Goal: Task Accomplishment & Management: Use online tool/utility

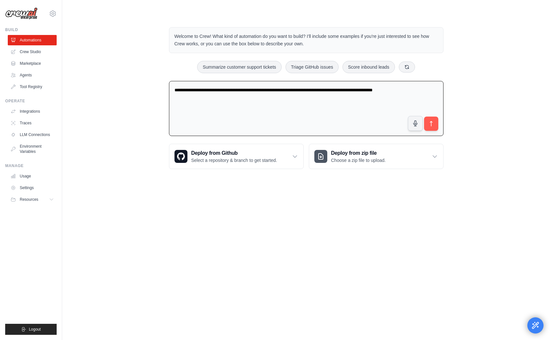
type textarea "**********"
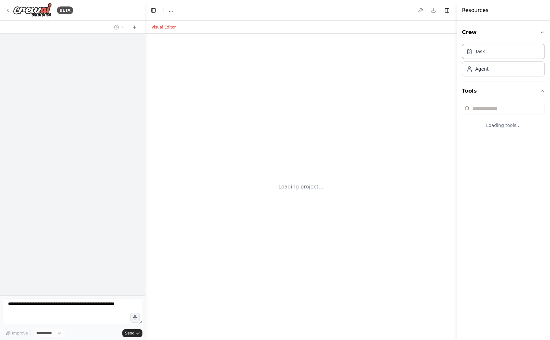
select select "****"
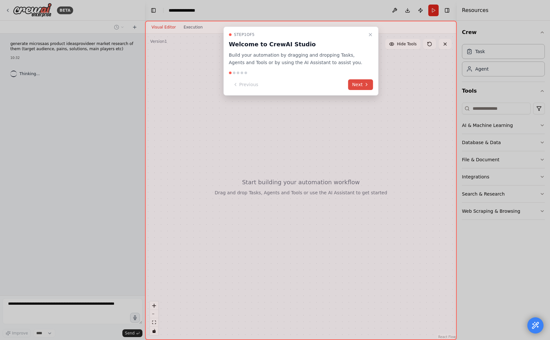
click at [361, 85] on button "Next" at bounding box center [360, 84] width 25 height 11
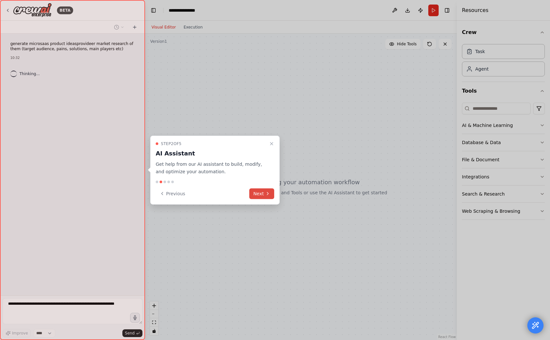
click at [264, 194] on button "Next" at bounding box center [261, 193] width 25 height 11
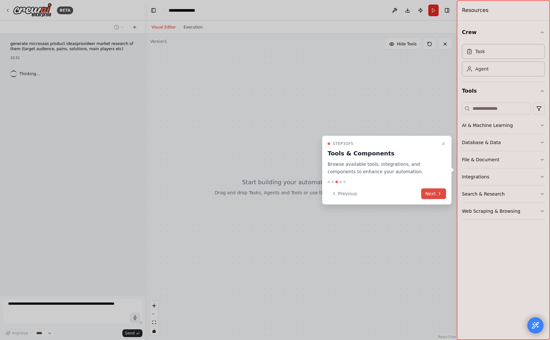
click at [433, 194] on button "Next" at bounding box center [433, 193] width 25 height 11
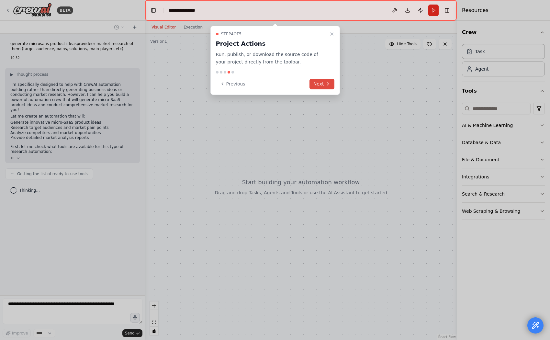
click at [322, 83] on button "Next" at bounding box center [322, 84] width 25 height 11
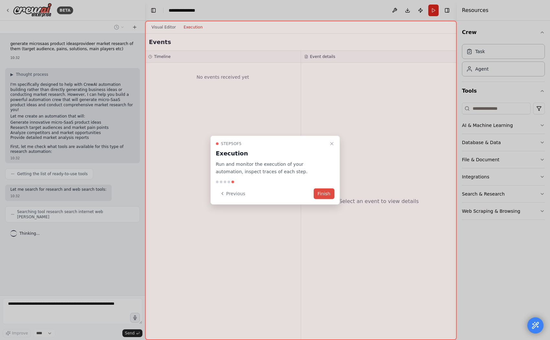
click at [325, 195] on button "Finish" at bounding box center [324, 193] width 21 height 11
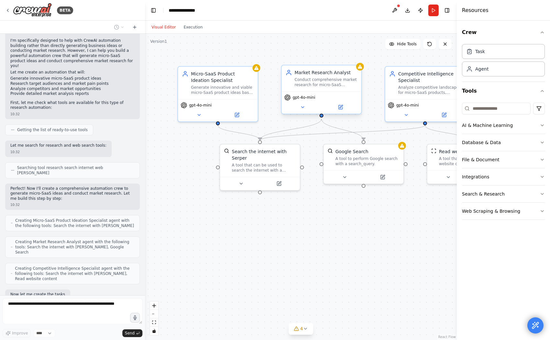
scroll to position [77, 0]
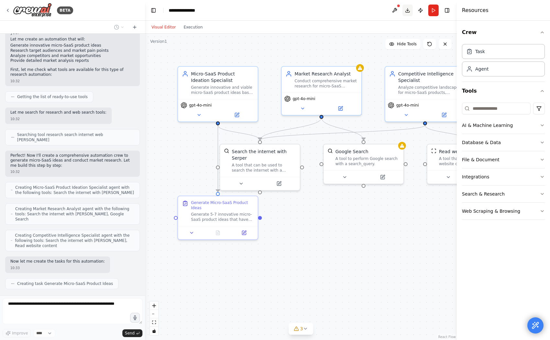
click at [447, 10] on button "Toggle Right Sidebar" at bounding box center [447, 10] width 9 height 9
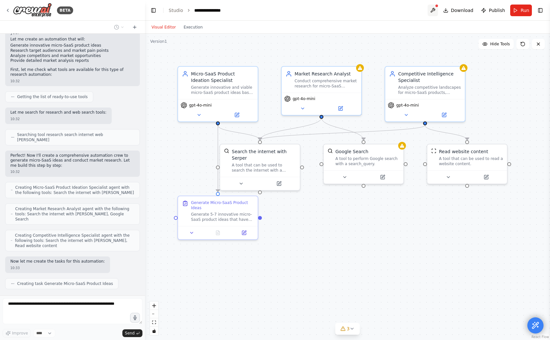
click at [436, 10] on button at bounding box center [433, 11] width 10 height 12
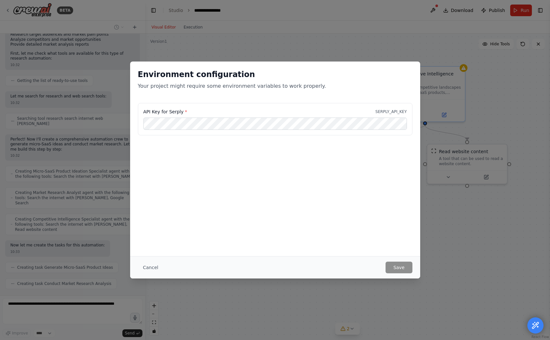
click at [354, 36] on div "Environment configuration Your project might require some environment variables…" at bounding box center [275, 170] width 550 height 340
click at [150, 265] on button "Cancel" at bounding box center [151, 268] width 26 height 12
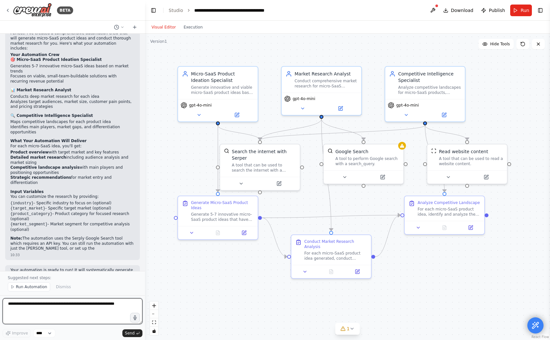
scroll to position [440, 0]
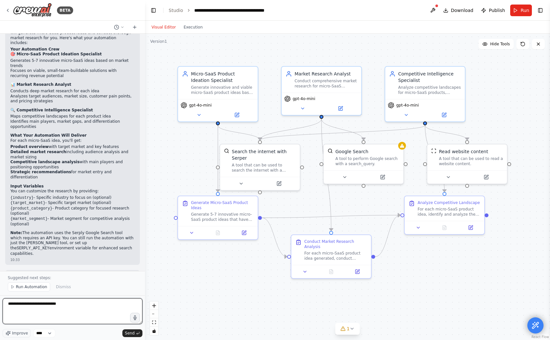
type textarea "**********"
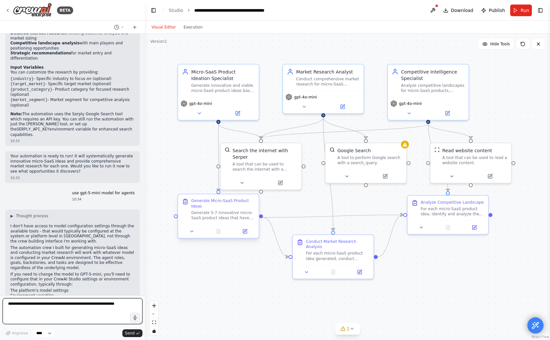
scroll to position [564, 0]
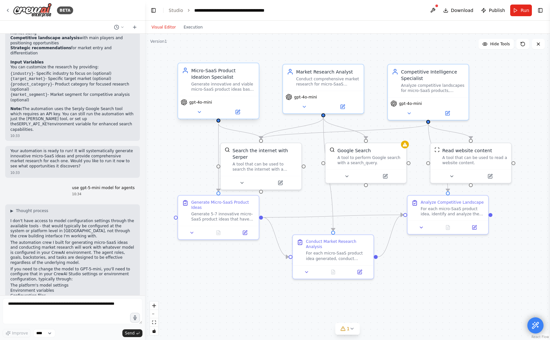
click at [204, 103] on span "gpt-4o-mini" at bounding box center [200, 102] width 23 height 5
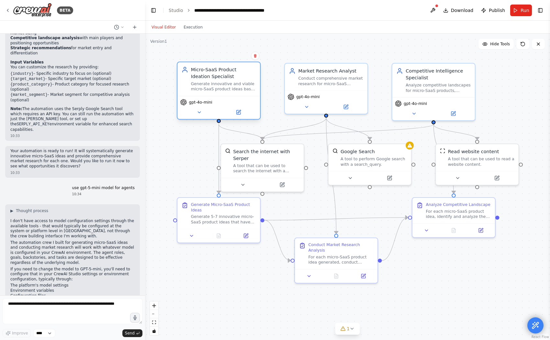
click at [201, 104] on span "gpt-4o-mini" at bounding box center [200, 102] width 23 height 6
click at [201, 104] on span "gpt-4o-mini" at bounding box center [200, 101] width 23 height 5
click at [201, 104] on span "gpt-4o-mini" at bounding box center [201, 102] width 24 height 6
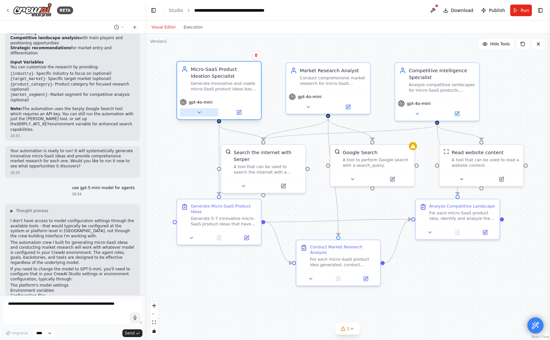
click at [197, 114] on icon at bounding box center [200, 113] width 6 height 6
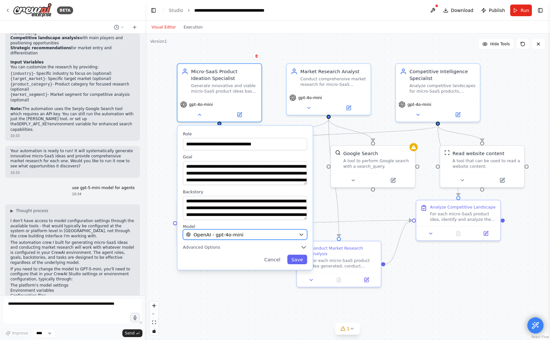
click at [242, 233] on div "OpenAI - gpt-4o-mini" at bounding box center [241, 234] width 110 height 7
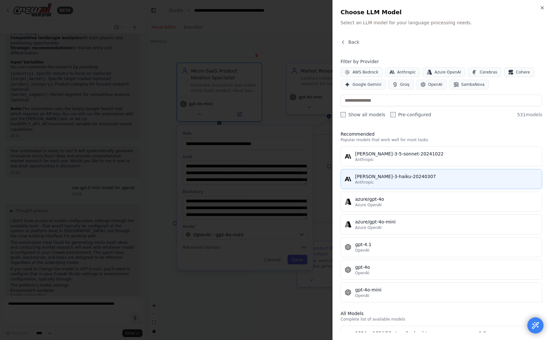
scroll to position [3, 0]
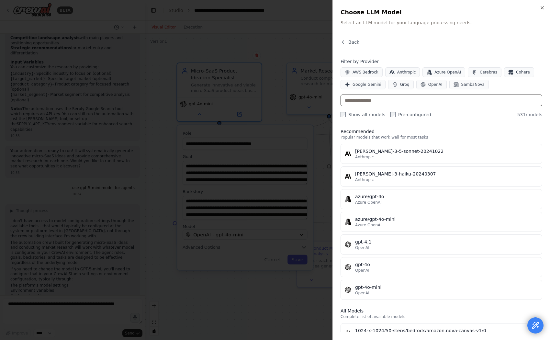
click at [380, 102] on input "text" at bounding box center [442, 101] width 202 height 12
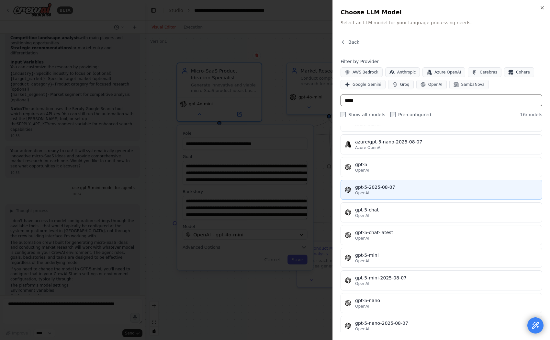
scroll to position [171, 0]
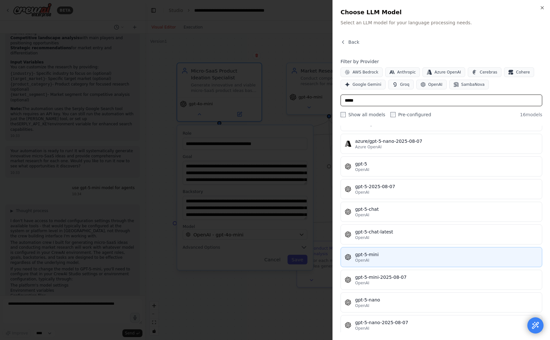
type input "*****"
click at [383, 257] on div "gpt-5-mini" at bounding box center [446, 254] width 183 height 6
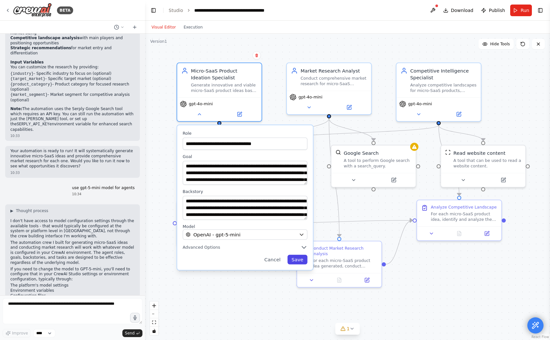
click at [299, 258] on button "Save" at bounding box center [298, 260] width 20 height 10
click at [297, 259] on button "Save" at bounding box center [298, 260] width 20 height 10
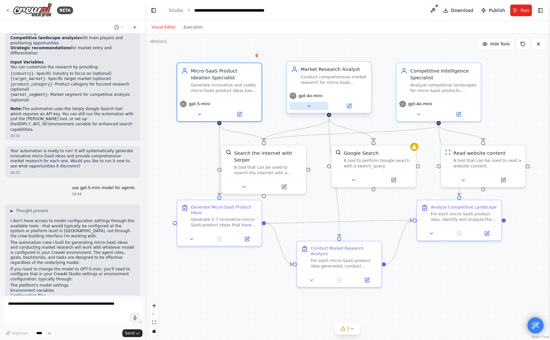
click at [308, 105] on icon at bounding box center [309, 105] width 3 height 1
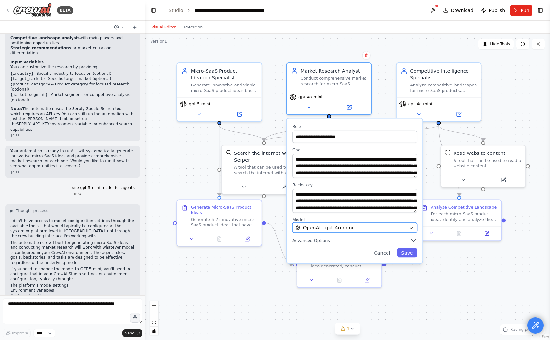
click at [332, 226] on span "OpenAI - gpt-4o-mini" at bounding box center [328, 227] width 50 height 7
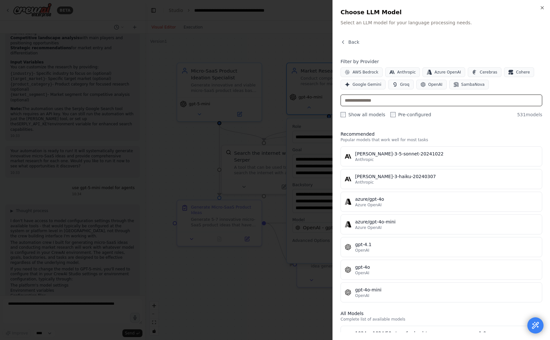
click at [392, 104] on input "text" at bounding box center [442, 101] width 202 height 12
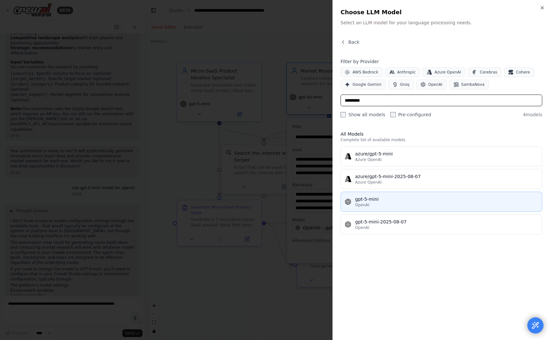
type input "*********"
click at [381, 202] on div "OpenAI" at bounding box center [446, 204] width 183 height 5
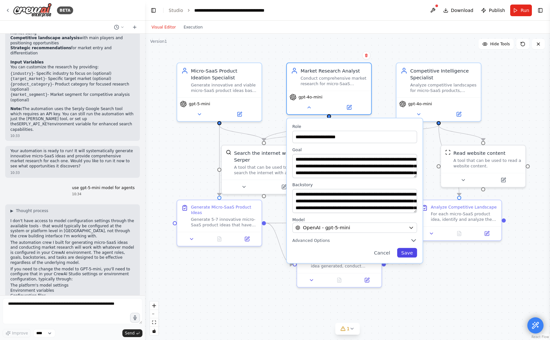
click at [406, 251] on button "Save" at bounding box center [407, 253] width 20 height 10
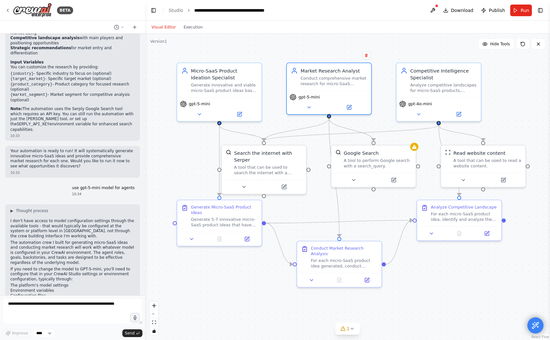
click at [433, 8] on button at bounding box center [433, 11] width 10 height 12
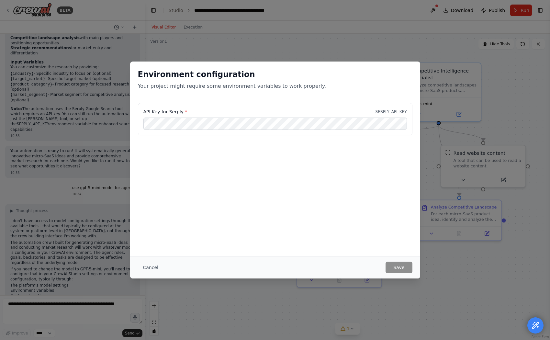
click at [374, 15] on div "Environment configuration Your project might require some environment variables…" at bounding box center [275, 170] width 550 height 340
drag, startPoint x: 140, startPoint y: 268, endPoint x: 151, endPoint y: 268, distance: 11.0
click at [141, 268] on button "Cancel" at bounding box center [151, 268] width 26 height 12
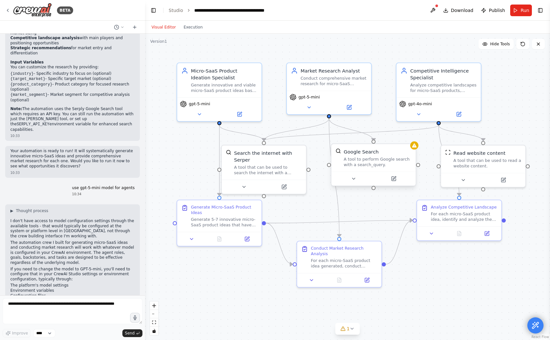
click at [413, 152] on div "Google Search A tool to perform Google search with a search_query." at bounding box center [374, 158] width 84 height 28
click at [421, 114] on icon at bounding box center [419, 113] width 6 height 6
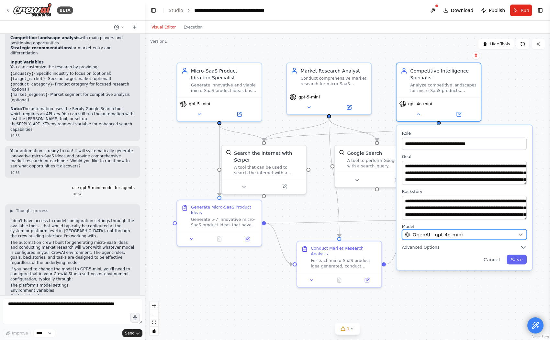
click at [431, 233] on span "OpenAI - gpt-4o-mini" at bounding box center [438, 234] width 50 height 7
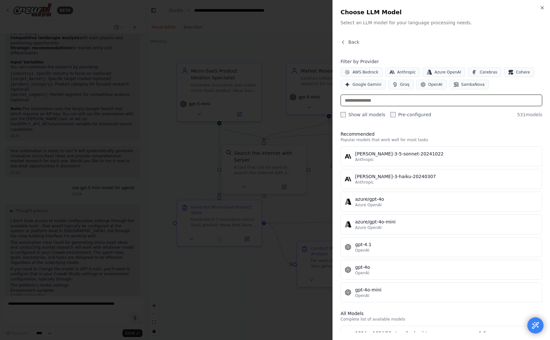
click at [403, 98] on input "text" at bounding box center [442, 101] width 202 height 12
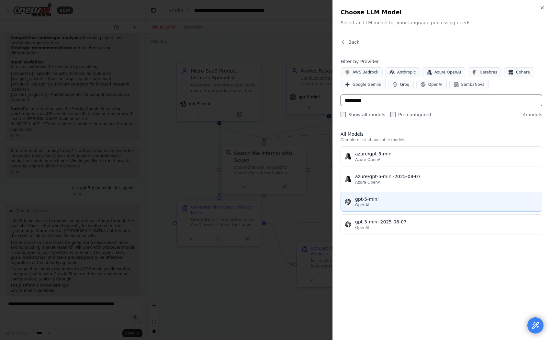
type input "**********"
click at [392, 204] on div "OpenAI" at bounding box center [446, 204] width 183 height 5
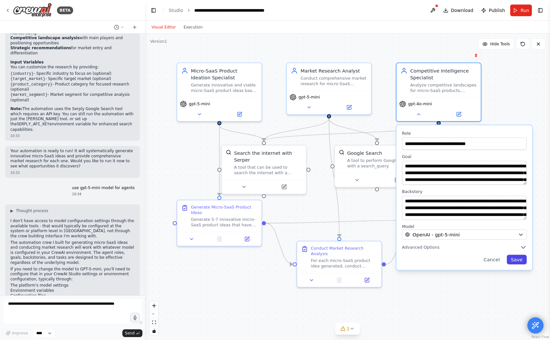
click at [520, 260] on button "Save" at bounding box center [517, 260] width 20 height 10
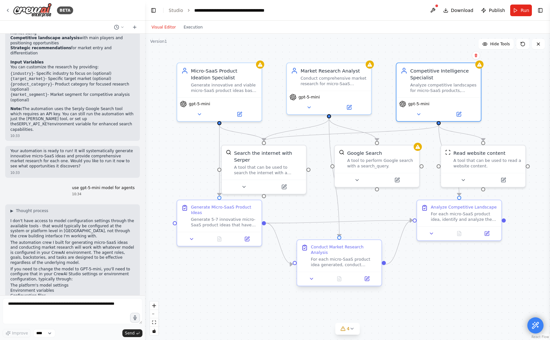
click at [351, 255] on div "Conduct Market Research Analysis" at bounding box center [344, 249] width 66 height 11
click at [369, 281] on button at bounding box center [367, 279] width 24 height 8
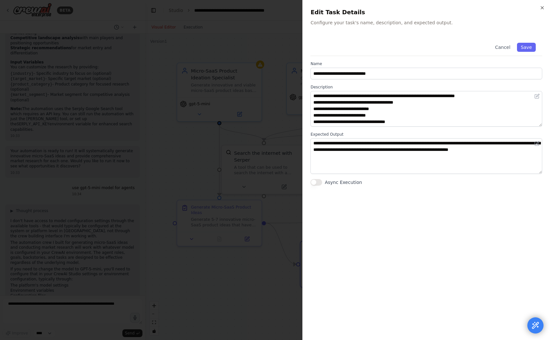
click at [273, 200] on div at bounding box center [275, 170] width 550 height 340
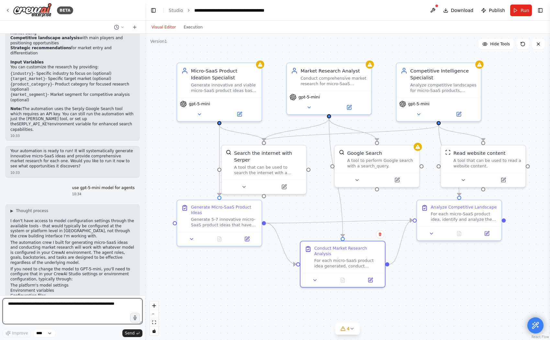
click at [88, 302] on textarea at bounding box center [73, 311] width 140 height 26
type textarea "**********"
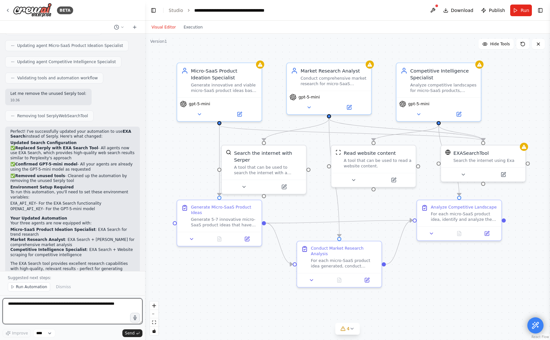
scroll to position [1153, 0]
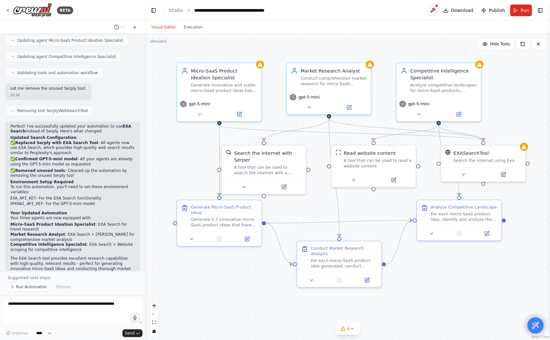
click at [432, 11] on button at bounding box center [433, 11] width 10 height 12
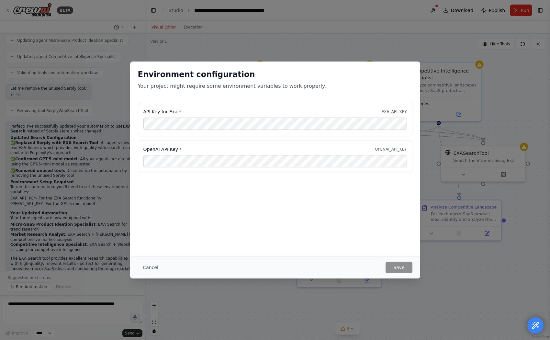
scroll to position [0, 0]
click at [268, 183] on div "Environment configuration Your project might require some environment variables…" at bounding box center [275, 159] width 290 height 195
click at [399, 267] on button "Save" at bounding box center [399, 268] width 27 height 12
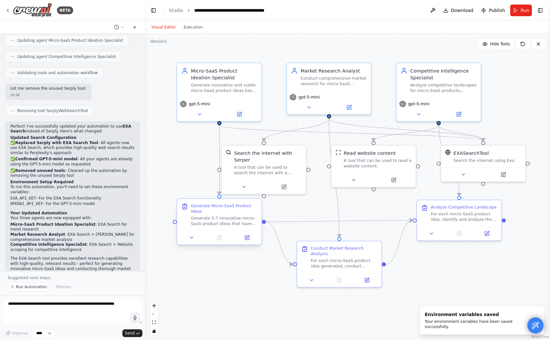
click at [216, 222] on div "Generate 5-7 innovative micro-SaaS product ideas that have strong market potent…" at bounding box center [224, 220] width 66 height 11
drag, startPoint x: 520, startPoint y: 13, endPoint x: 515, endPoint y: 17, distance: 6.7
click at [520, 13] on button "Run" at bounding box center [521, 11] width 22 height 12
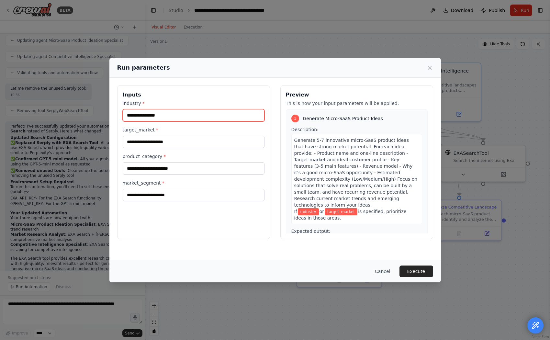
click at [178, 115] on input "industry *" at bounding box center [194, 115] width 142 height 12
click at [176, 99] on div "Inputs industry * target_market * product_category * market_segment *" at bounding box center [193, 161] width 153 height 153
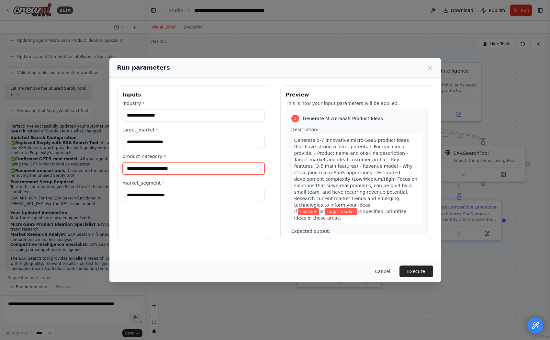
click at [176, 169] on input "product_category *" at bounding box center [194, 168] width 142 height 12
type input "*********"
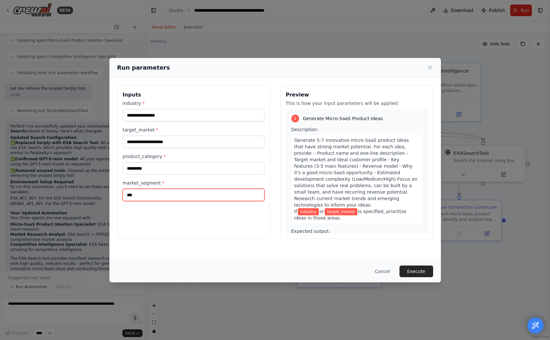
type input "***"
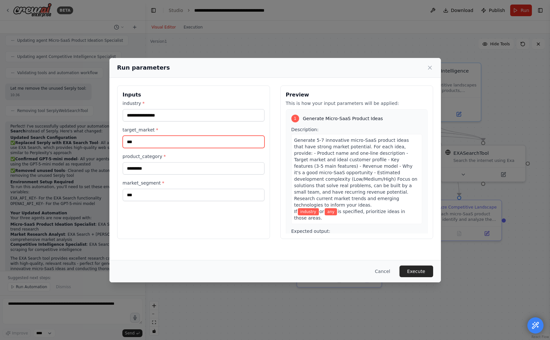
type input "***"
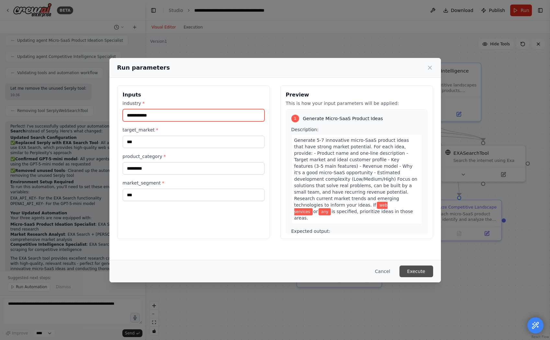
type input "**********"
click at [416, 271] on button "Execute" at bounding box center [417, 272] width 34 height 12
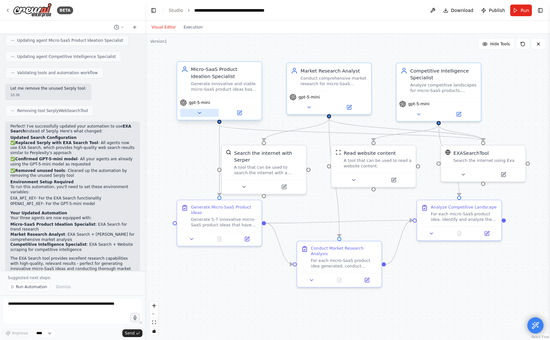
click at [202, 114] on icon at bounding box center [200, 113] width 6 height 6
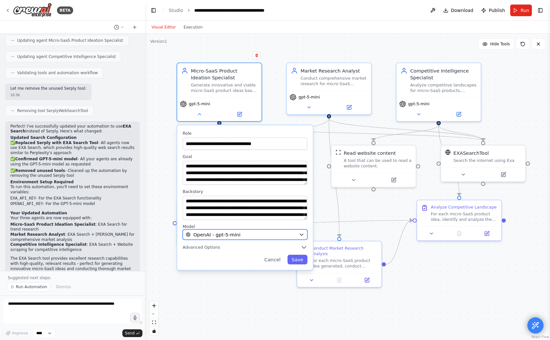
click at [244, 234] on div "OpenAI - gpt-5-mini" at bounding box center [241, 234] width 110 height 7
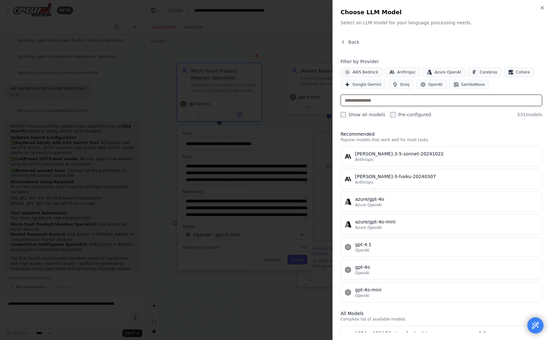
click at [426, 100] on input "text" at bounding box center [442, 101] width 202 height 12
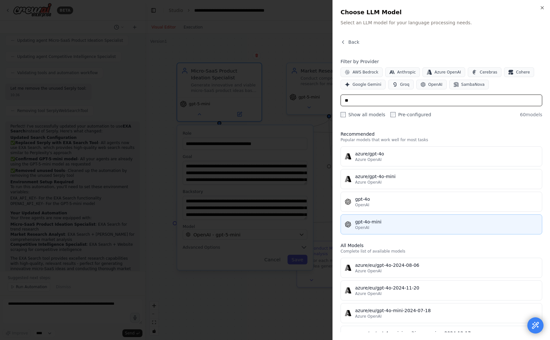
type input "**"
click at [401, 224] on div "gpt-4o-mini" at bounding box center [446, 222] width 183 height 6
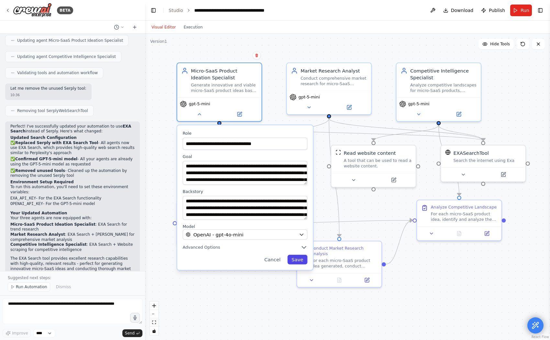
click at [297, 260] on button "Save" at bounding box center [298, 260] width 20 height 10
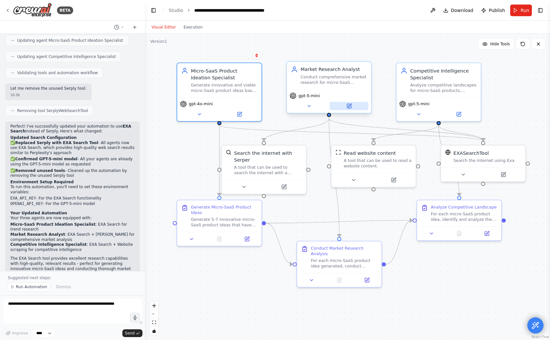
click at [354, 107] on button at bounding box center [349, 106] width 39 height 8
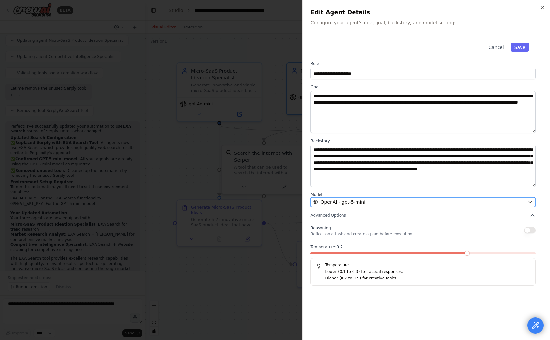
click at [357, 198] on button "OpenAI - gpt-5-mini" at bounding box center [423, 202] width 225 height 10
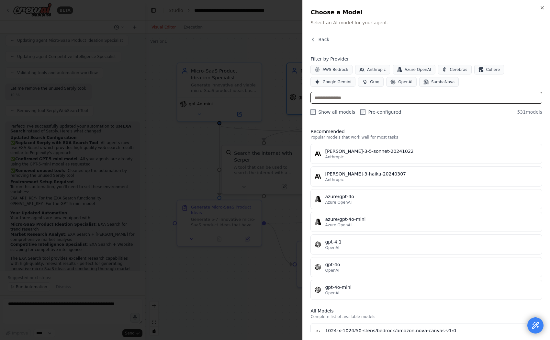
click at [358, 100] on input "text" at bounding box center [427, 98] width 232 height 12
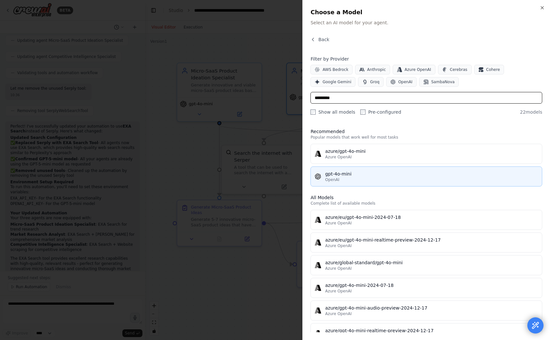
type input "*********"
click at [360, 175] on div "gpt-4o-mini" at bounding box center [431, 174] width 213 height 6
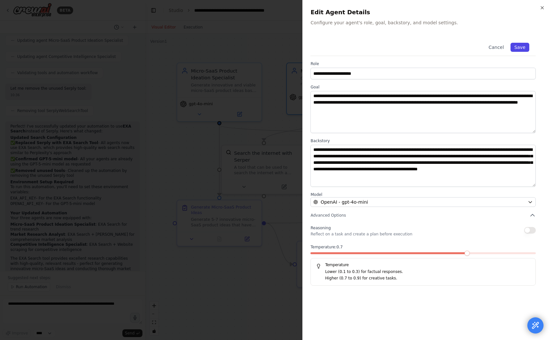
click at [525, 45] on button "Save" at bounding box center [520, 47] width 19 height 9
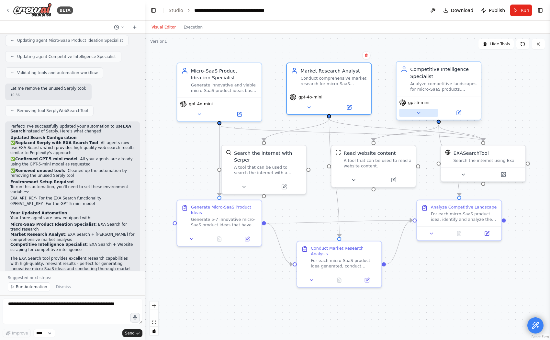
click at [426, 114] on button at bounding box center [418, 113] width 39 height 8
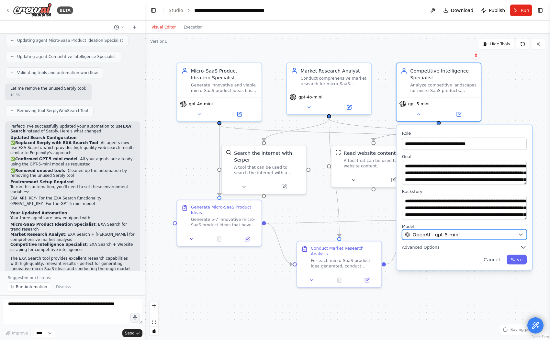
click at [445, 233] on span "OpenAI - gpt-5-mini" at bounding box center [436, 234] width 47 height 7
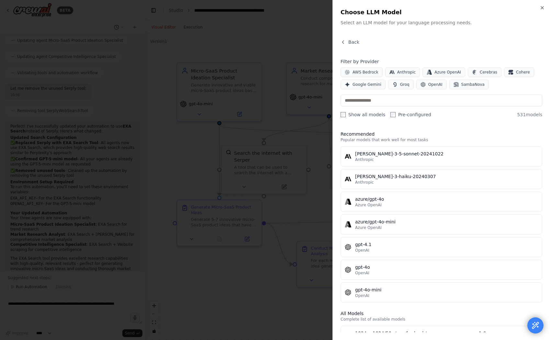
drag, startPoint x: 396, startPoint y: 108, endPoint x: 394, endPoint y: 102, distance: 6.4
click at [395, 108] on div "Filter by Provider AWS Bedrock Anthropic Azure OpenAI Cerebras Cohere Google Ge…" at bounding box center [442, 88] width 202 height 60
click at [394, 101] on input "text" at bounding box center [442, 101] width 202 height 12
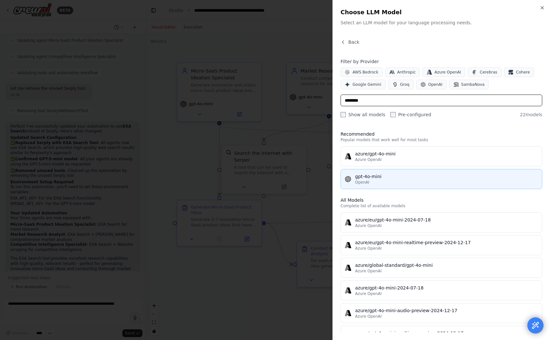
type input "********"
click at [390, 179] on div "gpt-4o-mini" at bounding box center [446, 176] width 183 height 6
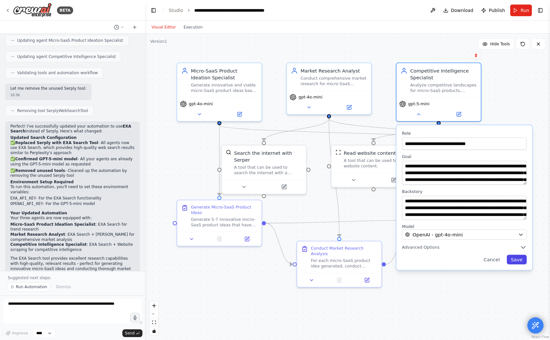
click at [521, 261] on button "Save" at bounding box center [517, 260] width 20 height 10
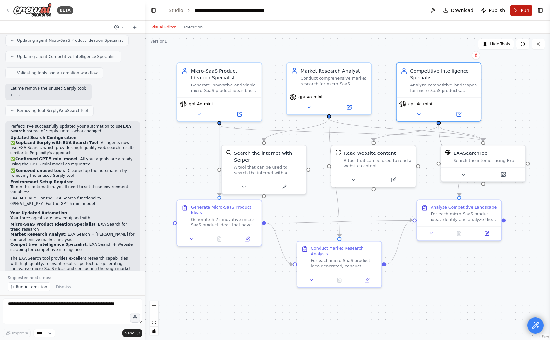
click at [520, 11] on button "Run" at bounding box center [521, 11] width 22 height 12
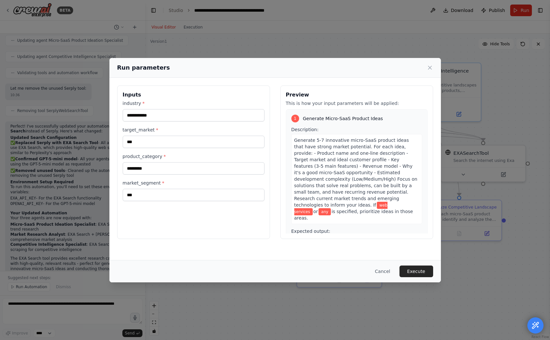
drag, startPoint x: 424, startPoint y: 272, endPoint x: 420, endPoint y: 271, distance: 3.3
click at [424, 272] on button "Execute" at bounding box center [417, 272] width 34 height 12
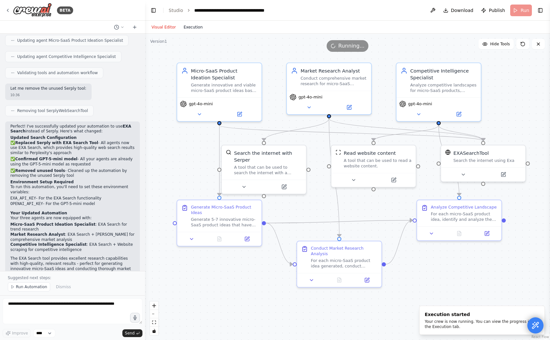
click at [195, 29] on button "Execution" at bounding box center [193, 27] width 27 height 8
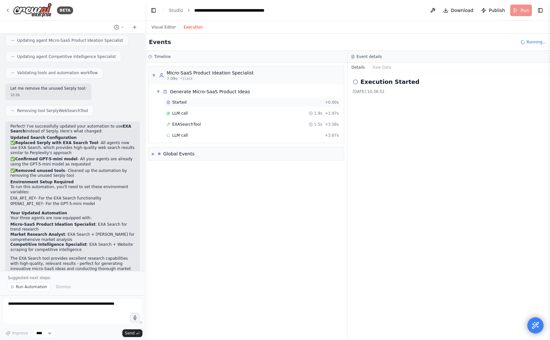
click at [184, 101] on span "Started" at bounding box center [179, 102] width 14 height 5
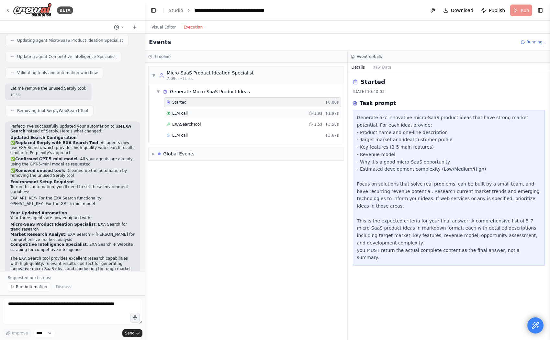
click at [189, 115] on div "LLM call 1.9s + 1.97s" at bounding box center [252, 113] width 173 height 5
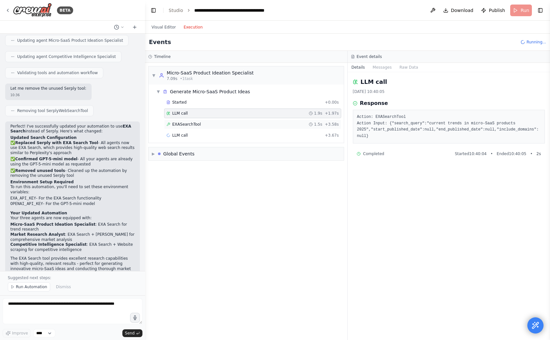
click at [189, 124] on span "EXASearchTool" at bounding box center [186, 124] width 29 height 5
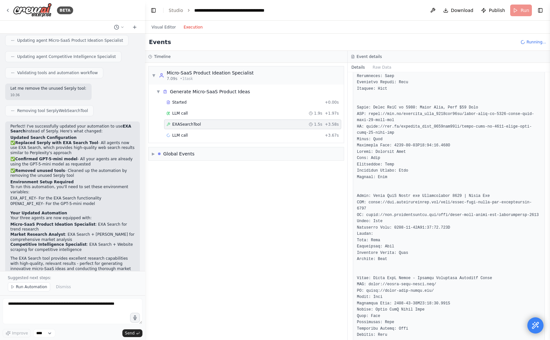
scroll to position [251, 0]
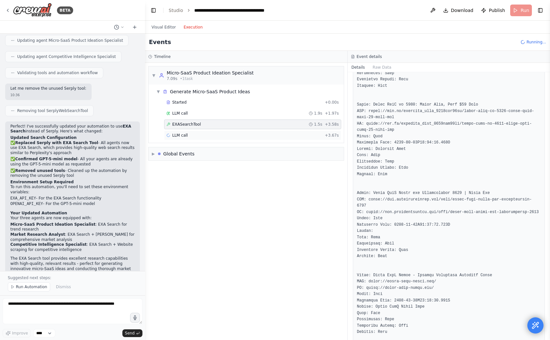
drag, startPoint x: 184, startPoint y: 134, endPoint x: 188, endPoint y: 137, distance: 4.8
click at [184, 134] on span "LLM call" at bounding box center [180, 135] width 16 height 5
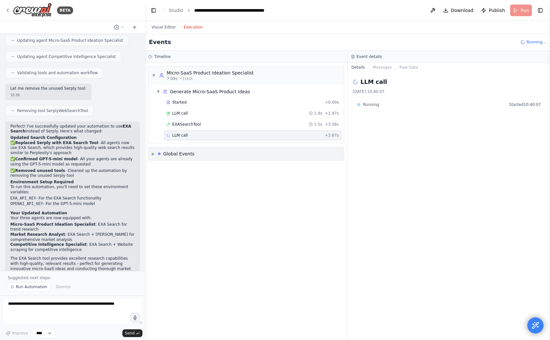
click at [166, 155] on div "Global Events" at bounding box center [178, 154] width 31 height 6
click at [176, 154] on div "Global Events" at bounding box center [178, 154] width 31 height 6
click at [385, 68] on button "Messages" at bounding box center [382, 67] width 27 height 9
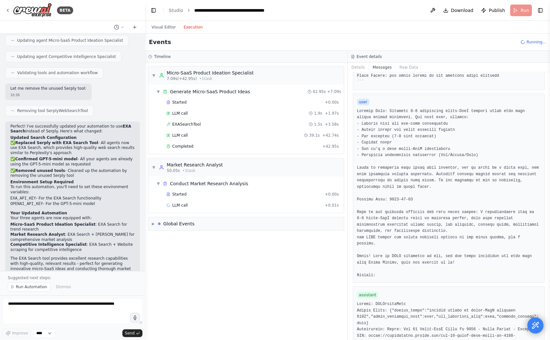
scroll to position [284, 0]
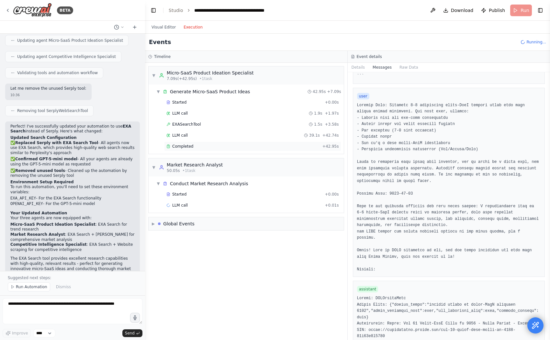
click at [188, 145] on span "Completed" at bounding box center [182, 146] width 21 height 5
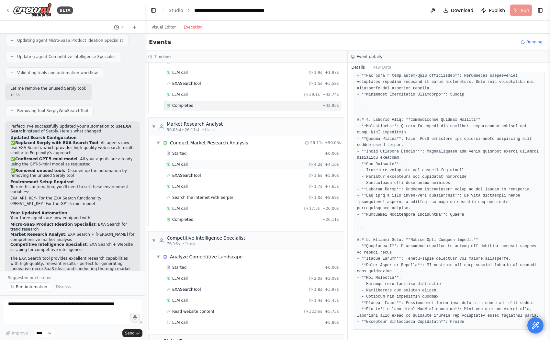
scroll to position [56, 0]
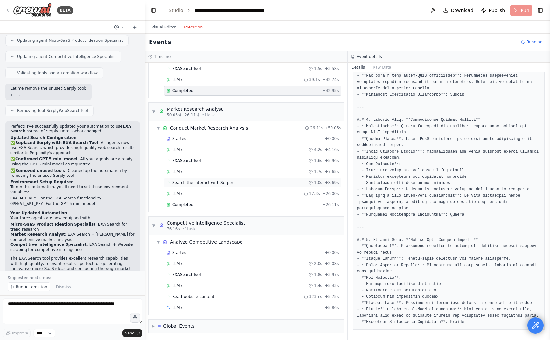
click at [209, 180] on span "Search the internet with Serper" at bounding box center [202, 182] width 61 height 5
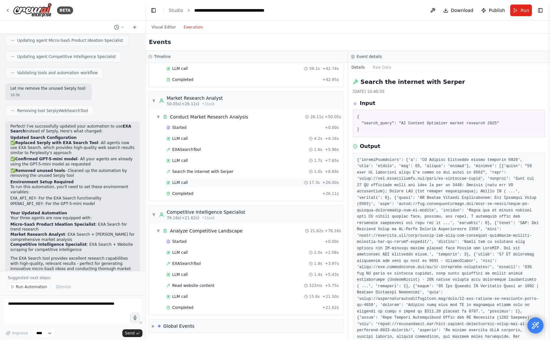
scroll to position [0, 0]
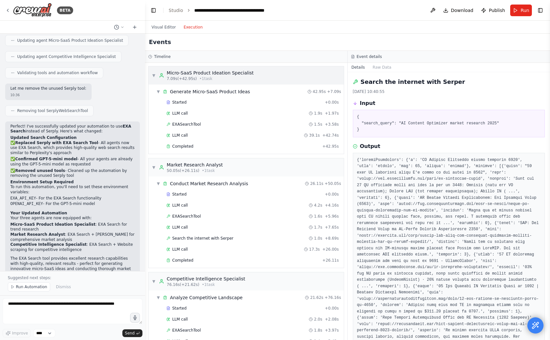
click at [182, 71] on div "Micro-SaaS Product Ideation Specialist" at bounding box center [210, 73] width 87 height 6
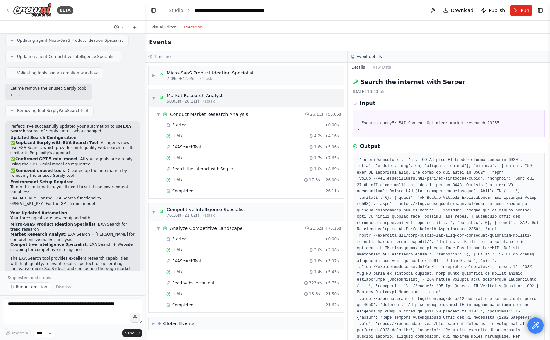
click at [182, 93] on div "Market Research Analyst" at bounding box center [195, 95] width 56 height 6
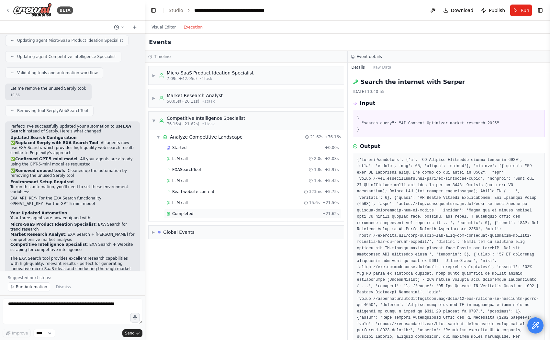
click at [185, 212] on span "Completed" at bounding box center [182, 213] width 21 height 5
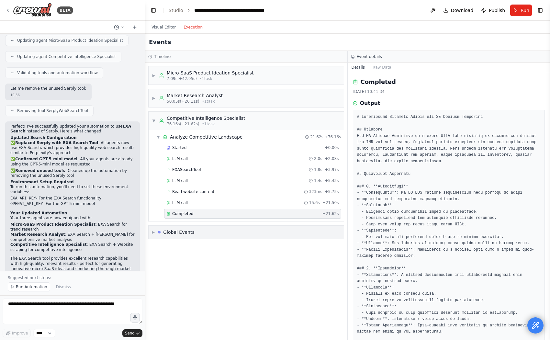
click at [185, 232] on div "Global Events" at bounding box center [178, 232] width 31 height 6
click at [188, 279] on span "Execution Completed" at bounding box center [179, 279] width 41 height 5
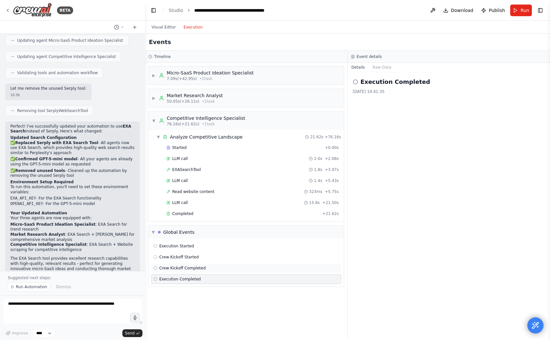
click at [186, 267] on span "Crew Kickoff Completed" at bounding box center [182, 268] width 46 height 5
click at [183, 258] on span "Crew Kickoff Started" at bounding box center [179, 257] width 40 height 5
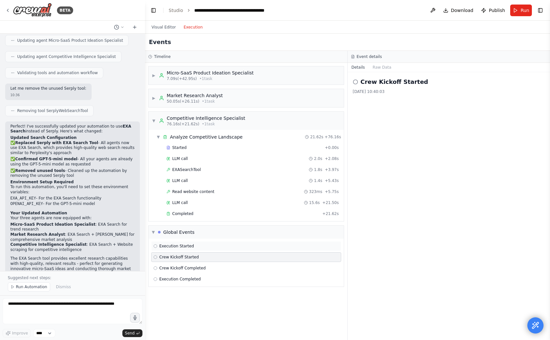
click at [182, 242] on div "Execution Started" at bounding box center [246, 246] width 190 height 10
click at [180, 232] on div "Global Events" at bounding box center [178, 232] width 31 height 6
click at [191, 134] on div "Analyze Competitive Landscape" at bounding box center [206, 137] width 73 height 6
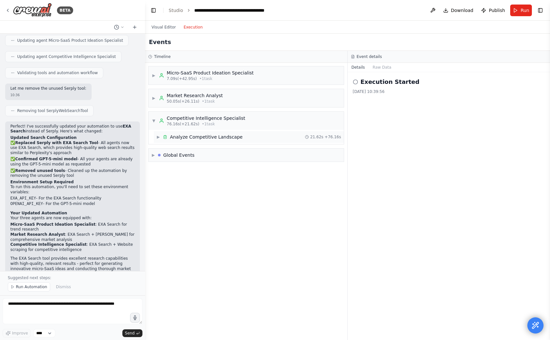
click at [191, 135] on div "Analyze Competitive Landscape" at bounding box center [206, 137] width 73 height 6
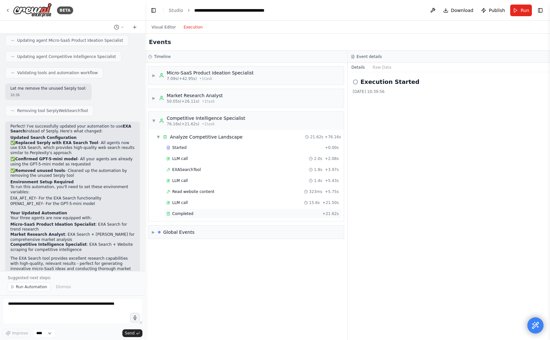
click at [196, 211] on div "Completed" at bounding box center [242, 213] width 153 height 5
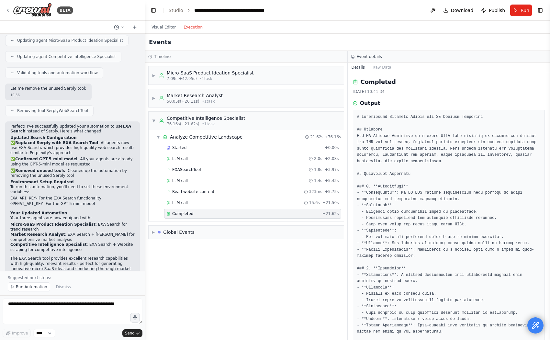
scroll to position [2, 0]
click at [539, 10] on button "Toggle Right Sidebar" at bounding box center [540, 10] width 9 height 9
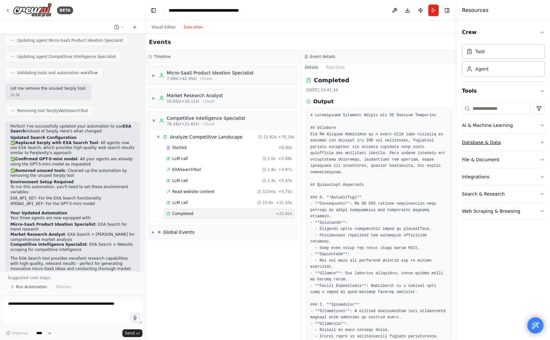
click at [542, 141] on icon "button" at bounding box center [542, 142] width 5 height 5
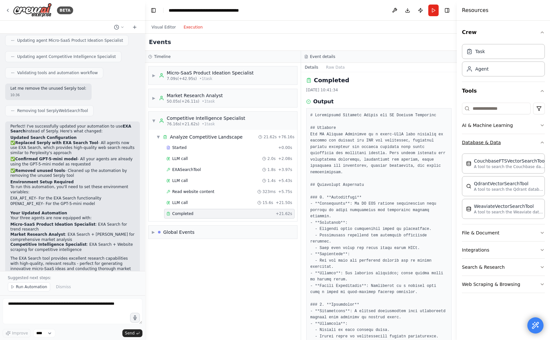
click at [542, 139] on button "Database & Data" at bounding box center [503, 142] width 83 height 17
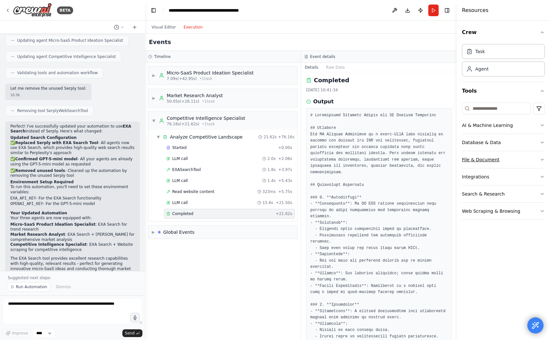
click at [533, 160] on button "File & Document" at bounding box center [503, 159] width 83 height 17
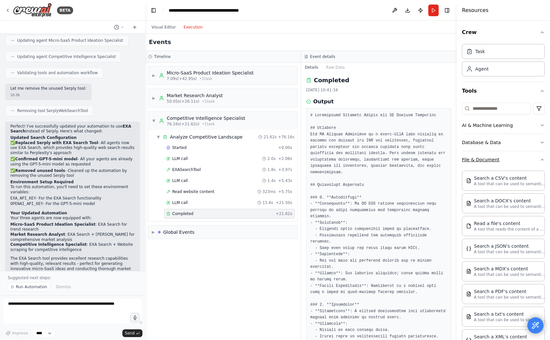
scroll to position [0, 0]
click at [532, 159] on button "File & Document" at bounding box center [503, 159] width 83 height 17
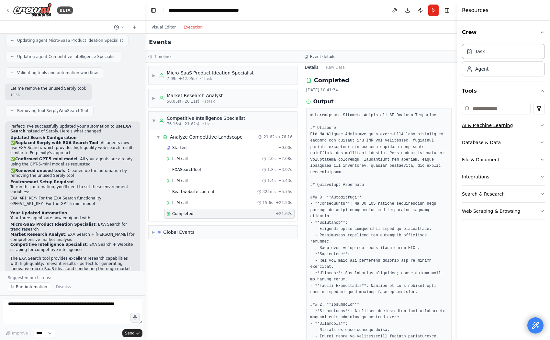
click at [524, 122] on button "AI & Machine Learning" at bounding box center [503, 125] width 83 height 17
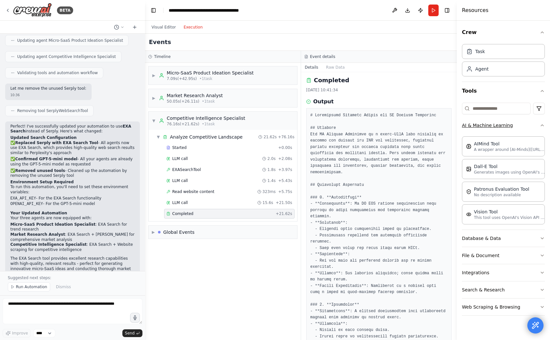
click at [524, 124] on button "AI & Machine Learning" at bounding box center [503, 125] width 83 height 17
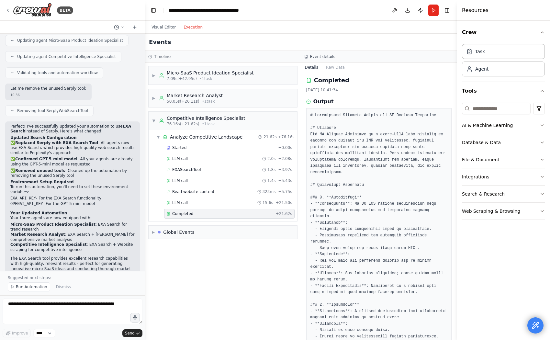
click at [509, 179] on button "Integrations" at bounding box center [503, 176] width 83 height 17
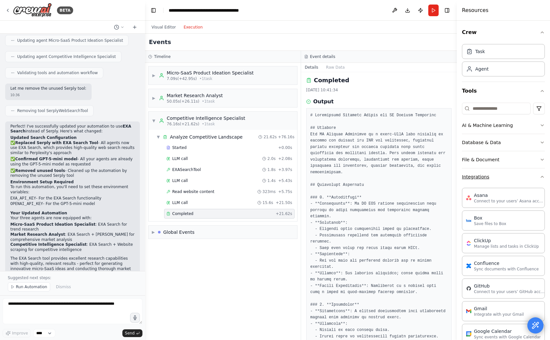
click at [509, 177] on button "Integrations" at bounding box center [503, 176] width 83 height 17
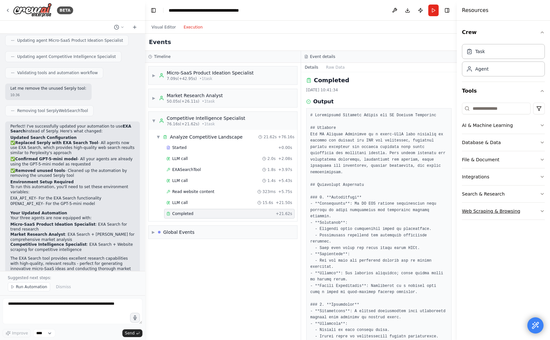
click at [518, 210] on button "Web Scraping & Browsing" at bounding box center [503, 211] width 83 height 17
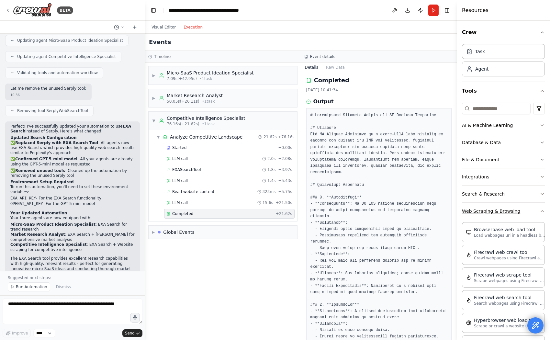
click at [523, 210] on button "Web Scraping & Browsing" at bounding box center [503, 211] width 83 height 17
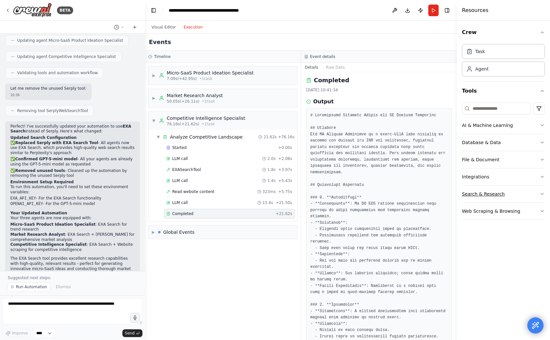
click at [520, 196] on button "Search & Research" at bounding box center [503, 194] width 83 height 17
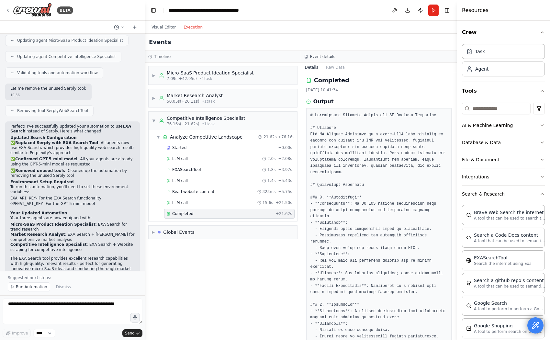
click at [519, 194] on button "Search & Research" at bounding box center [503, 194] width 83 height 17
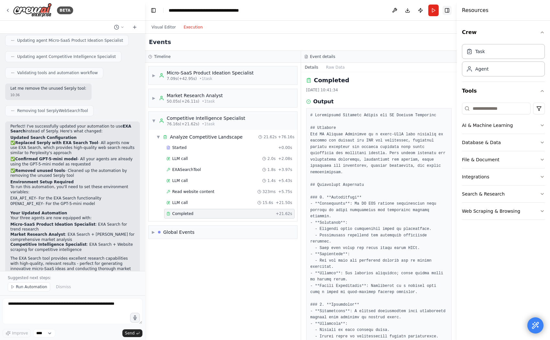
click at [449, 11] on button "Toggle Right Sidebar" at bounding box center [447, 10] width 9 height 9
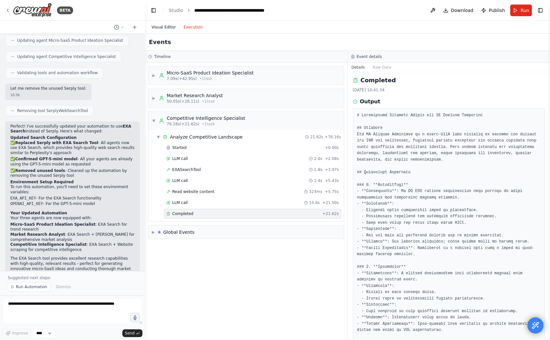
click at [164, 26] on button "Visual Editor" at bounding box center [164, 27] width 32 height 8
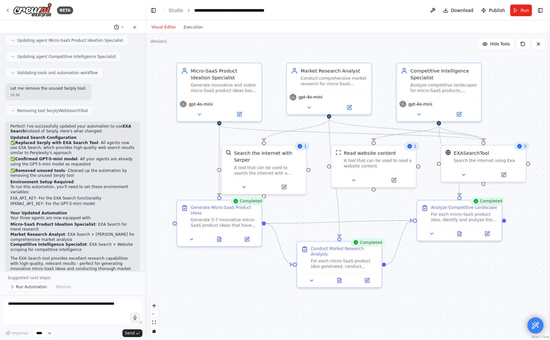
click at [119, 27] on button at bounding box center [119, 27] width 16 height 8
click at [231, 27] on div "Visual Editor Execution" at bounding box center [347, 27] width 405 height 13
click at [212, 16] on header "**********" at bounding box center [347, 10] width 405 height 21
click at [151, 13] on button "Toggle Left Sidebar" at bounding box center [153, 10] width 9 height 9
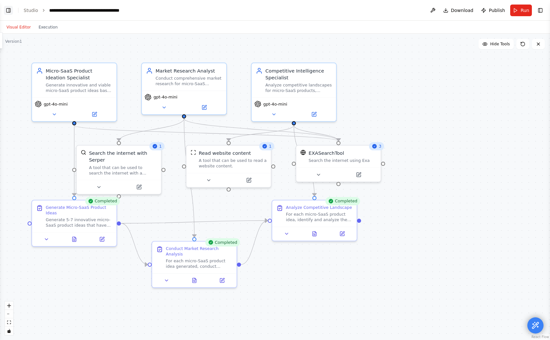
click at [7, 9] on button "Toggle Left Sidebar" at bounding box center [8, 10] width 9 height 9
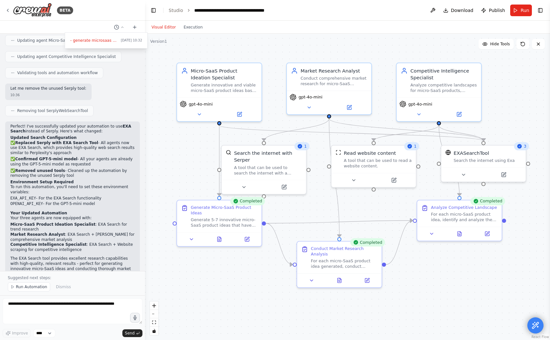
click at [11, 9] on div at bounding box center [72, 170] width 145 height 340
click at [8, 10] on icon at bounding box center [7, 10] width 5 height 5
click at [7, 10] on icon at bounding box center [7, 10] width 1 height 3
click at [178, 11] on link "Studio" at bounding box center [176, 10] width 15 height 5
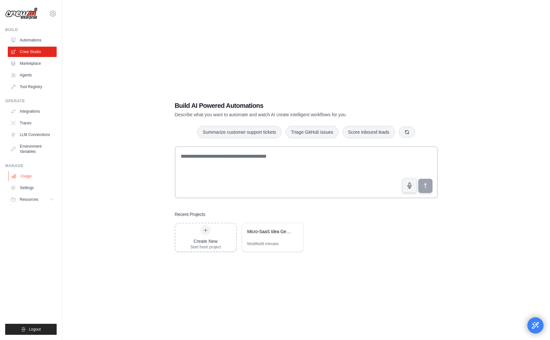
click at [33, 176] on link "Usage" at bounding box center [32, 176] width 49 height 10
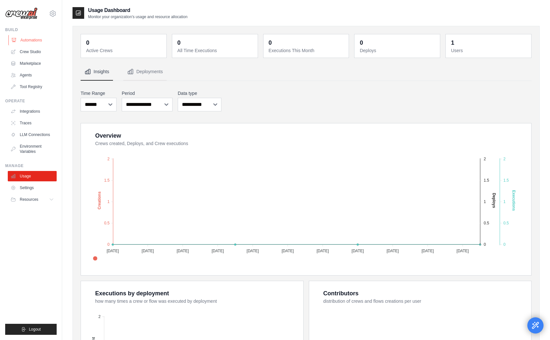
click at [32, 40] on link "Automations" at bounding box center [32, 40] width 49 height 10
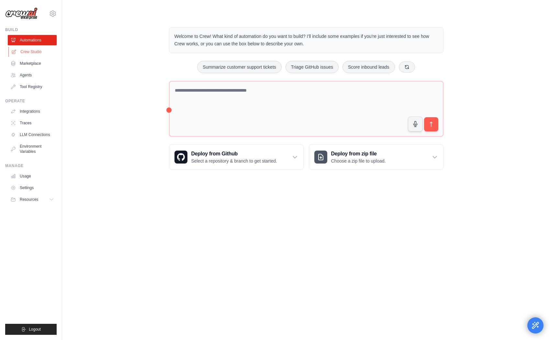
click at [28, 54] on link "Crew Studio" at bounding box center [32, 52] width 49 height 10
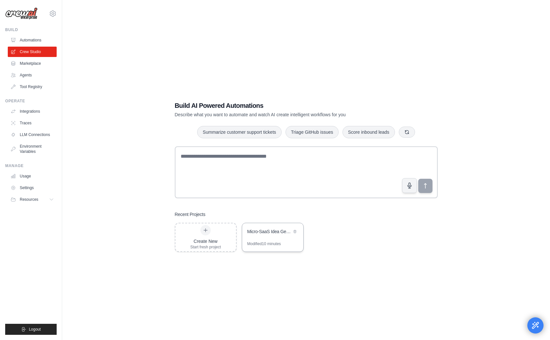
click at [272, 235] on div "Micro-SaaS Idea Generator & Market Research" at bounding box center [269, 232] width 44 height 8
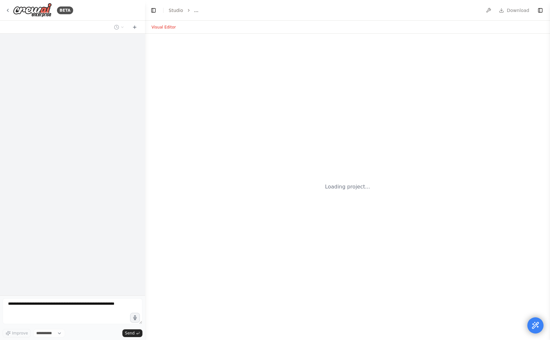
select select "****"
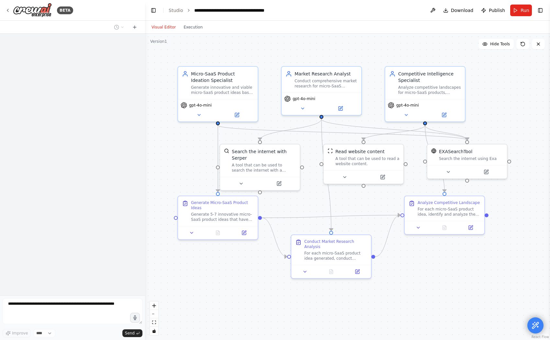
scroll to position [885, 0]
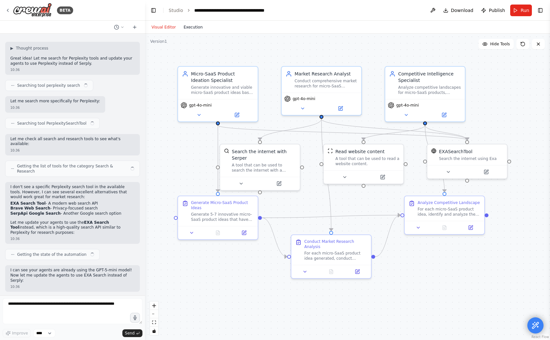
click at [192, 30] on button "Execution" at bounding box center [193, 27] width 27 height 8
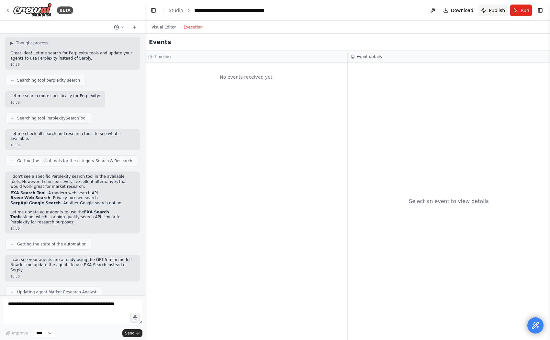
click at [490, 11] on span "Publish" at bounding box center [497, 10] width 16 height 6
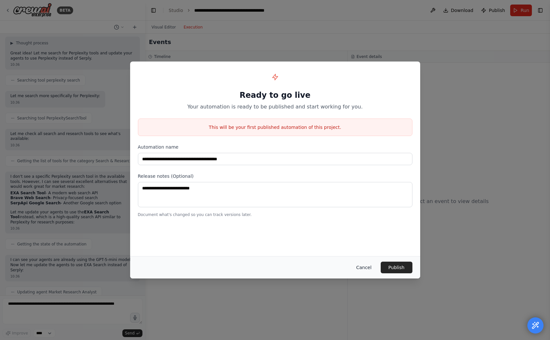
click at [367, 265] on button "Cancel" at bounding box center [364, 268] width 26 height 12
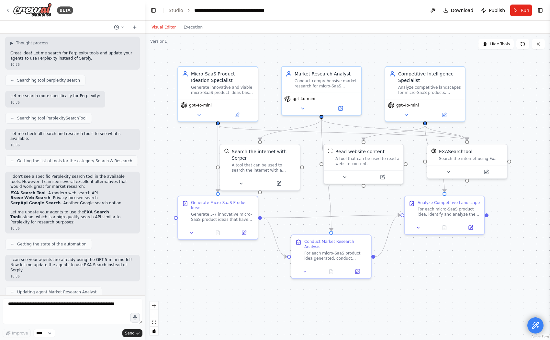
click at [163, 26] on button "Visual Editor" at bounding box center [164, 27] width 32 height 8
click at [178, 9] on link "Studio" at bounding box center [176, 10] width 15 height 5
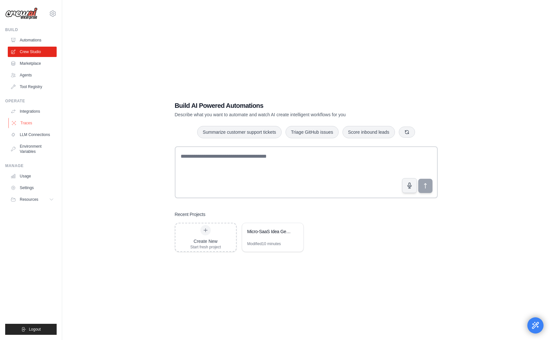
click at [25, 121] on link "Traces" at bounding box center [32, 123] width 49 height 10
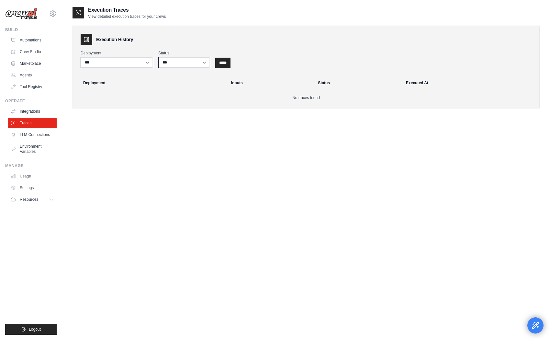
scroll to position [1, 0]
click at [224, 62] on input "*****" at bounding box center [222, 62] width 15 height 10
click at [39, 85] on link "Tool Registry" at bounding box center [32, 87] width 49 height 10
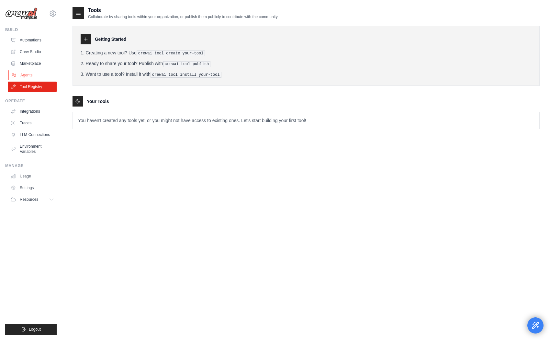
click at [34, 76] on link "Agents" at bounding box center [32, 75] width 49 height 10
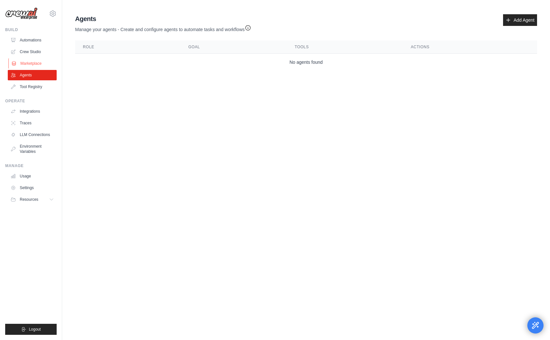
click at [36, 62] on link "Marketplace" at bounding box center [32, 63] width 49 height 10
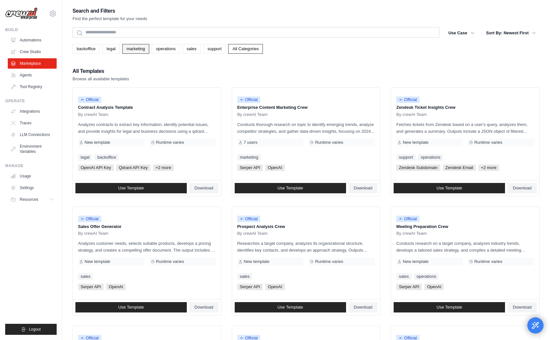
click at [135, 48] on link "marketing" at bounding box center [135, 49] width 27 height 10
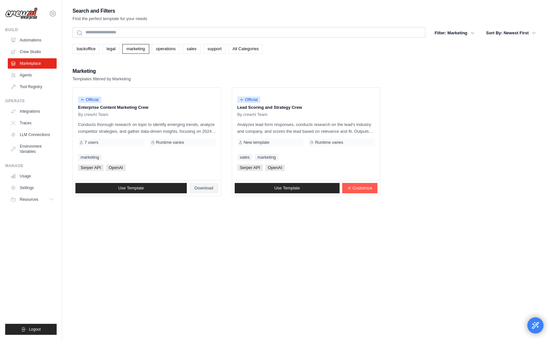
click at [244, 48] on link "All Categories" at bounding box center [245, 49] width 35 height 10
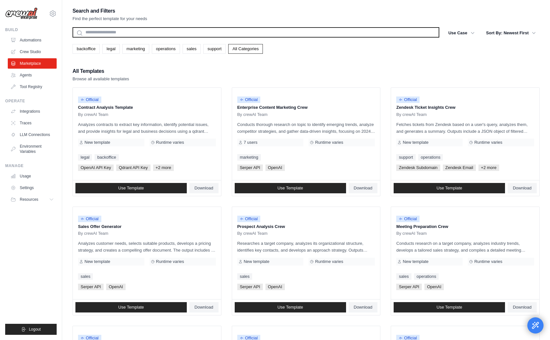
click at [142, 32] on input "text" at bounding box center [256, 32] width 367 height 10
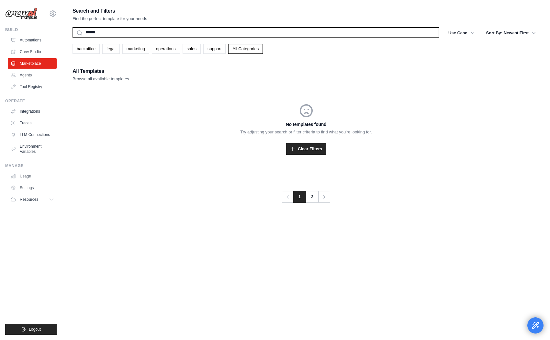
type input "*****"
type input "****"
type input "*"
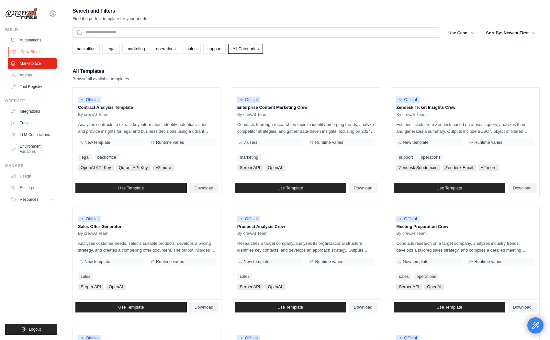
click at [29, 53] on link "Crew Studio" at bounding box center [32, 52] width 49 height 10
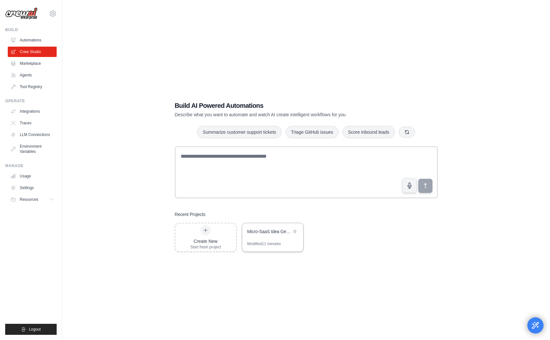
click at [270, 234] on div "Micro-SaaS Idea Generator & Market Research" at bounding box center [269, 231] width 44 height 6
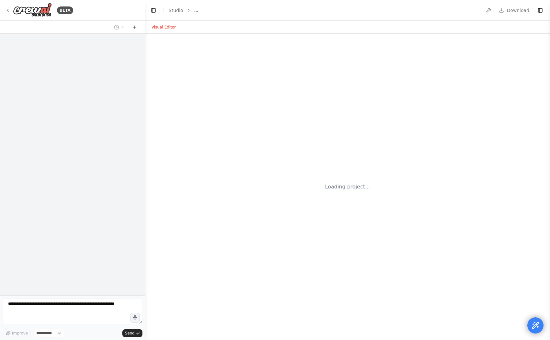
select select "****"
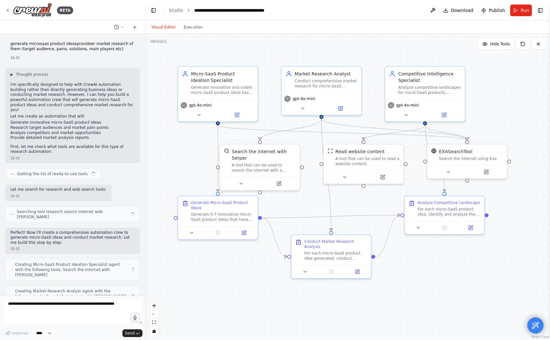
scroll to position [885, 0]
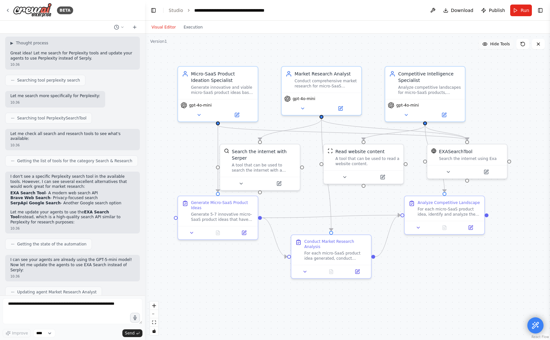
click at [491, 42] on span "Hide Tools" at bounding box center [500, 43] width 20 height 5
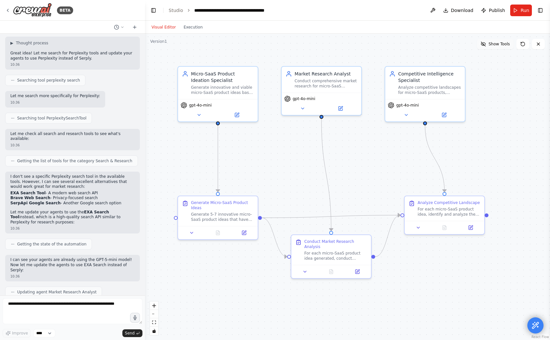
click at [495, 42] on span "Show Tools" at bounding box center [499, 43] width 21 height 5
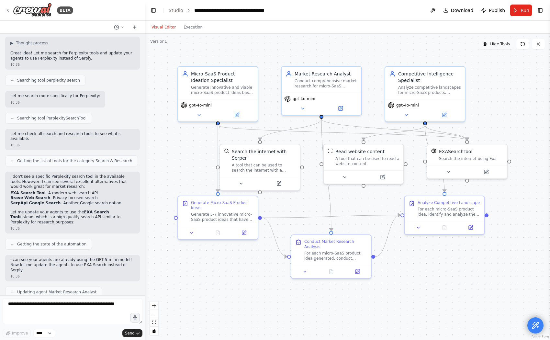
click at [495, 42] on span "Hide Tools" at bounding box center [500, 43] width 20 height 5
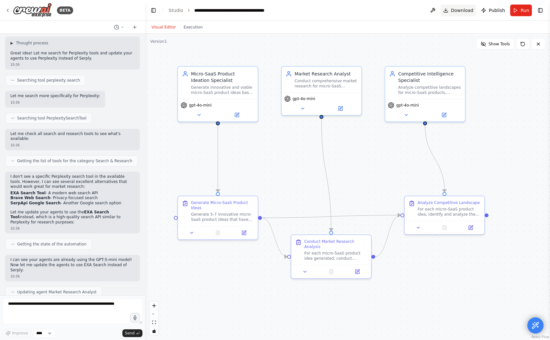
click at [456, 11] on span "Download" at bounding box center [462, 10] width 23 height 6
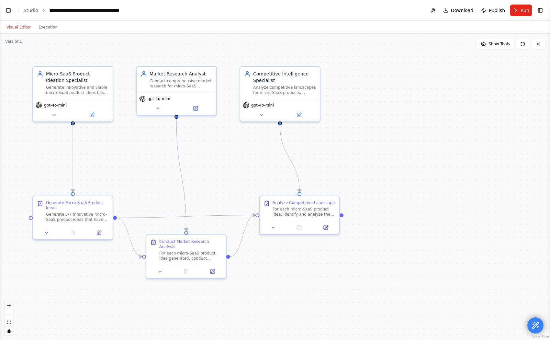
select select "****"
drag, startPoint x: 11, startPoint y: 9, endPoint x: 13, endPoint y: 12, distance: 3.4
click at [11, 9] on button "Toggle Left Sidebar" at bounding box center [8, 10] width 9 height 9
